Goal: Task Accomplishment & Management: Manage account settings

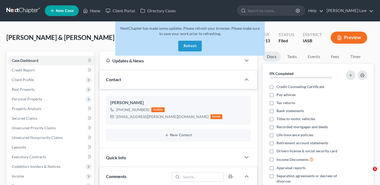
select select "0"
click at [192, 49] on button "Refresh" at bounding box center [190, 46] width 24 height 11
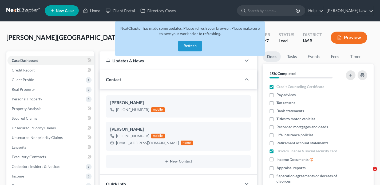
select select "0"
click at [189, 44] on button "Refresh" at bounding box center [190, 46] width 24 height 11
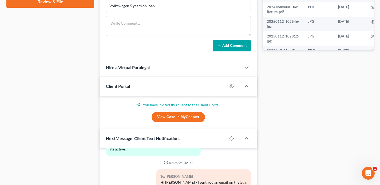
scroll to position [368, 0]
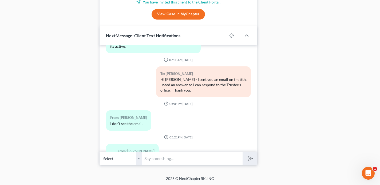
click at [149, 157] on input "text" at bounding box center [192, 158] width 100 height 13
type input "I will contact the Trustee and keep you in the loop."
click at [250, 158] on line "submit" at bounding box center [250, 158] width 3 height 3
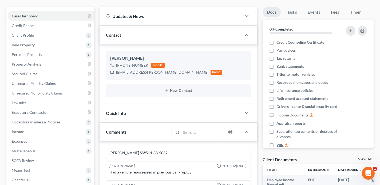
scroll to position [0, 0]
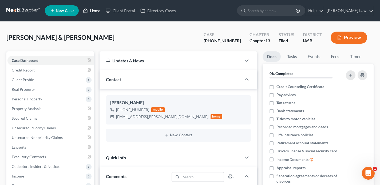
click at [93, 10] on link "Home" at bounding box center [91, 11] width 23 height 10
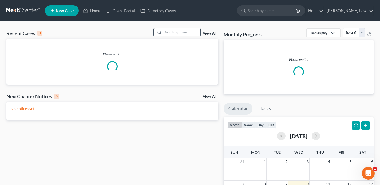
click at [168, 35] on input "search" at bounding box center [181, 32] width 37 height 8
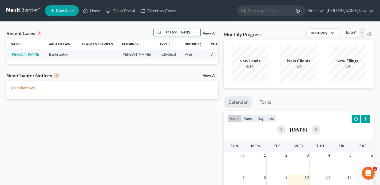
type input "Carrie"
click at [16, 56] on link "Sherwood, Carrie" at bounding box center [26, 54] width 30 height 5
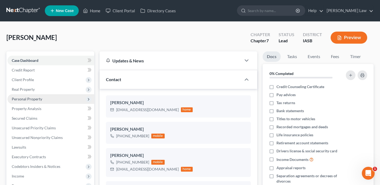
click at [57, 97] on span "Personal Property" at bounding box center [50, 99] width 87 height 10
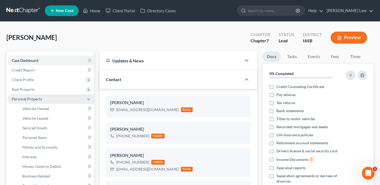
scroll to position [162, 0]
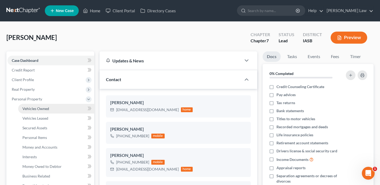
click at [58, 107] on link "Vehicles Owned" at bounding box center [56, 109] width 76 height 10
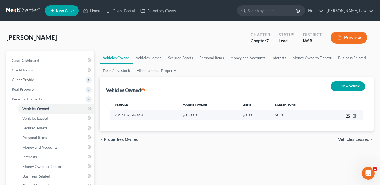
click at [347, 116] on icon "button" at bounding box center [348, 115] width 4 height 4
select select "0"
select select "9"
select select "2"
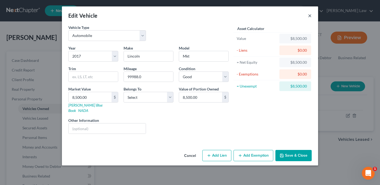
click at [311, 15] on button "×" at bounding box center [310, 15] width 4 height 6
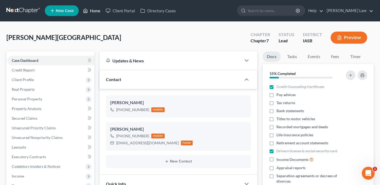
click at [94, 10] on link "Home" at bounding box center [91, 11] width 23 height 10
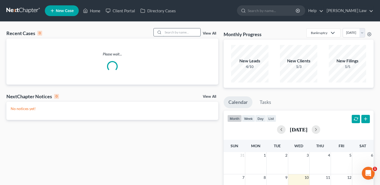
click at [173, 29] on input "search" at bounding box center [181, 32] width 37 height 8
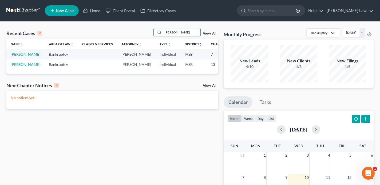
type input "mendez"
click at [14, 56] on link "Mendez, Francisco" at bounding box center [26, 54] width 30 height 5
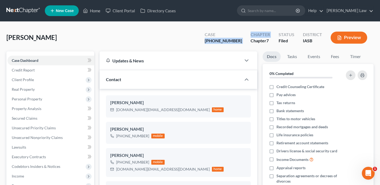
scroll to position [95, 0]
drag, startPoint x: 247, startPoint y: 42, endPoint x: 220, endPoint y: 39, distance: 27.4
click at [220, 39] on div "Case 25-01427-7 Chapter Chapter 7 Status Filed District IASB Preview" at bounding box center [287, 38] width 173 height 16
copy div "25-01427-7 Chapter"
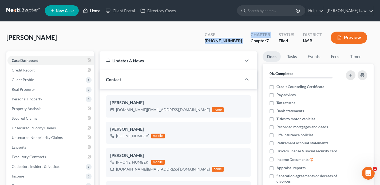
click at [94, 10] on link "Home" at bounding box center [91, 11] width 23 height 10
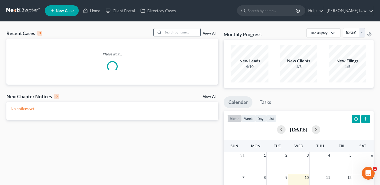
click at [189, 35] on input "search" at bounding box center [181, 32] width 37 height 8
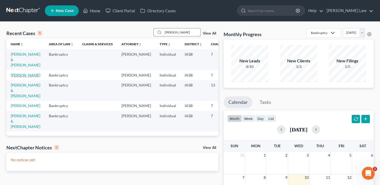
type input "wayne"
click at [18, 77] on link "Kauffman, Wayne" at bounding box center [26, 75] width 30 height 5
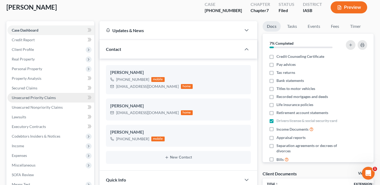
scroll to position [1182, 0]
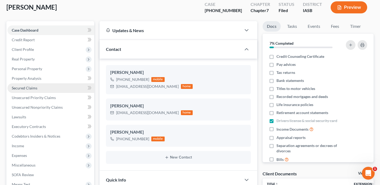
click at [54, 89] on link "Secured Claims" at bounding box center [50, 88] width 87 height 10
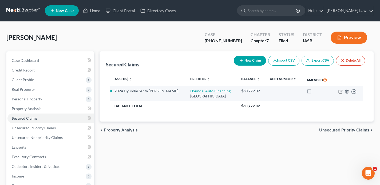
click at [341, 89] on icon "button" at bounding box center [341, 91] width 4 height 4
select select "45"
select select "0"
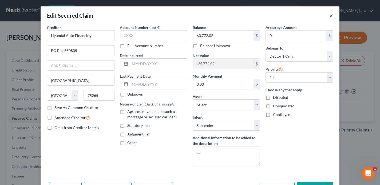
click at [330, 16] on button "×" at bounding box center [332, 15] width 4 height 6
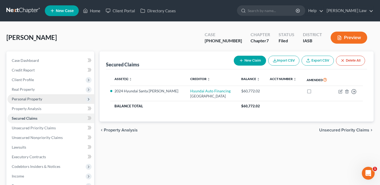
click at [51, 96] on span "Personal Property" at bounding box center [50, 99] width 87 height 10
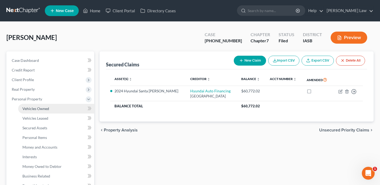
click at [51, 109] on link "Vehicles Owned" at bounding box center [56, 109] width 76 height 10
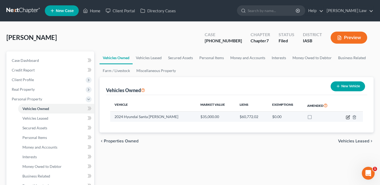
click at [349, 117] on icon "button" at bounding box center [348, 117] width 4 height 4
select select "0"
select select "2"
select select "0"
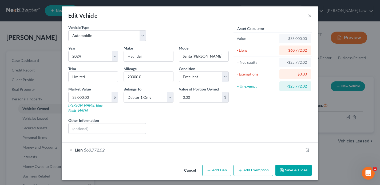
click at [212, 142] on div "Lien $60,772.02" at bounding box center [182, 149] width 241 height 14
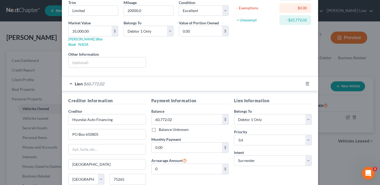
scroll to position [108, 0]
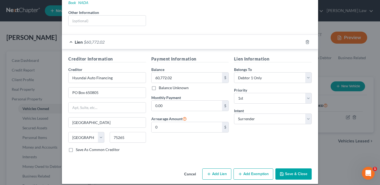
click at [334, 144] on div "Edit Vehicle × Vehicle Type Select Automobile Truck Trailer Watercraft Aircraft…" at bounding box center [190, 92] width 380 height 185
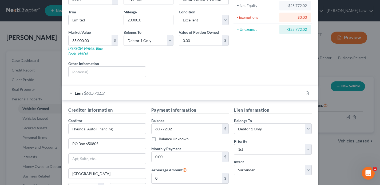
scroll to position [0, 0]
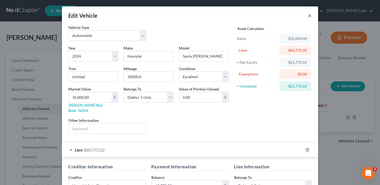
click at [311, 14] on button "×" at bounding box center [310, 15] width 4 height 6
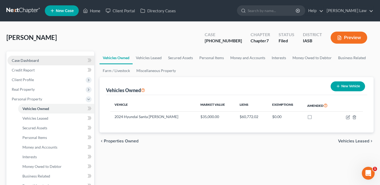
click at [58, 62] on link "Case Dashboard" at bounding box center [50, 61] width 87 height 10
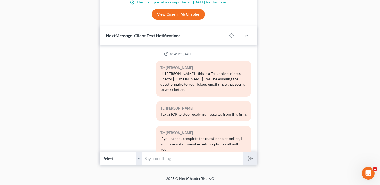
scroll to position [1182, 0]
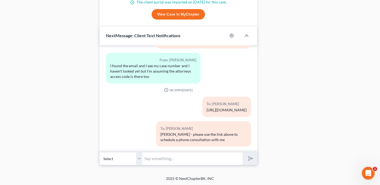
click at [155, 161] on input "text" at bounding box center [192, 158] width 100 height 13
type input "Wayne - you indicated your intent to surrender your car. You have no more oblig…"
click at [250, 157] on icon "submit" at bounding box center [249, 157] width 7 height 7
